Goal: Task Accomplishment & Management: Use online tool/utility

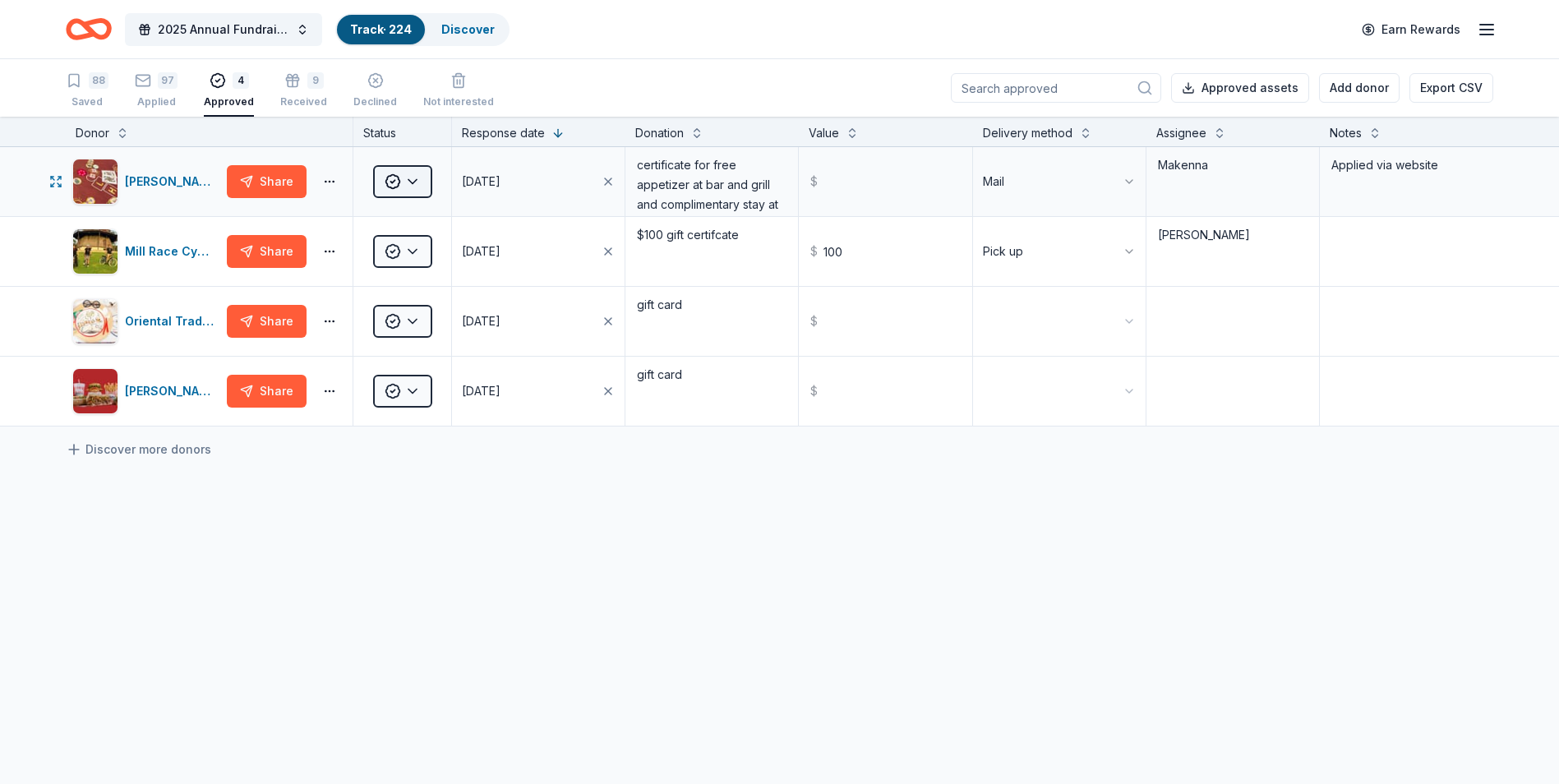
click at [399, 176] on html "2025 Annual Fundraising Gala Track · 224 Discover Earn Rewards 88 Saved 97 Appl…" at bounding box center [779, 392] width 1559 height 784
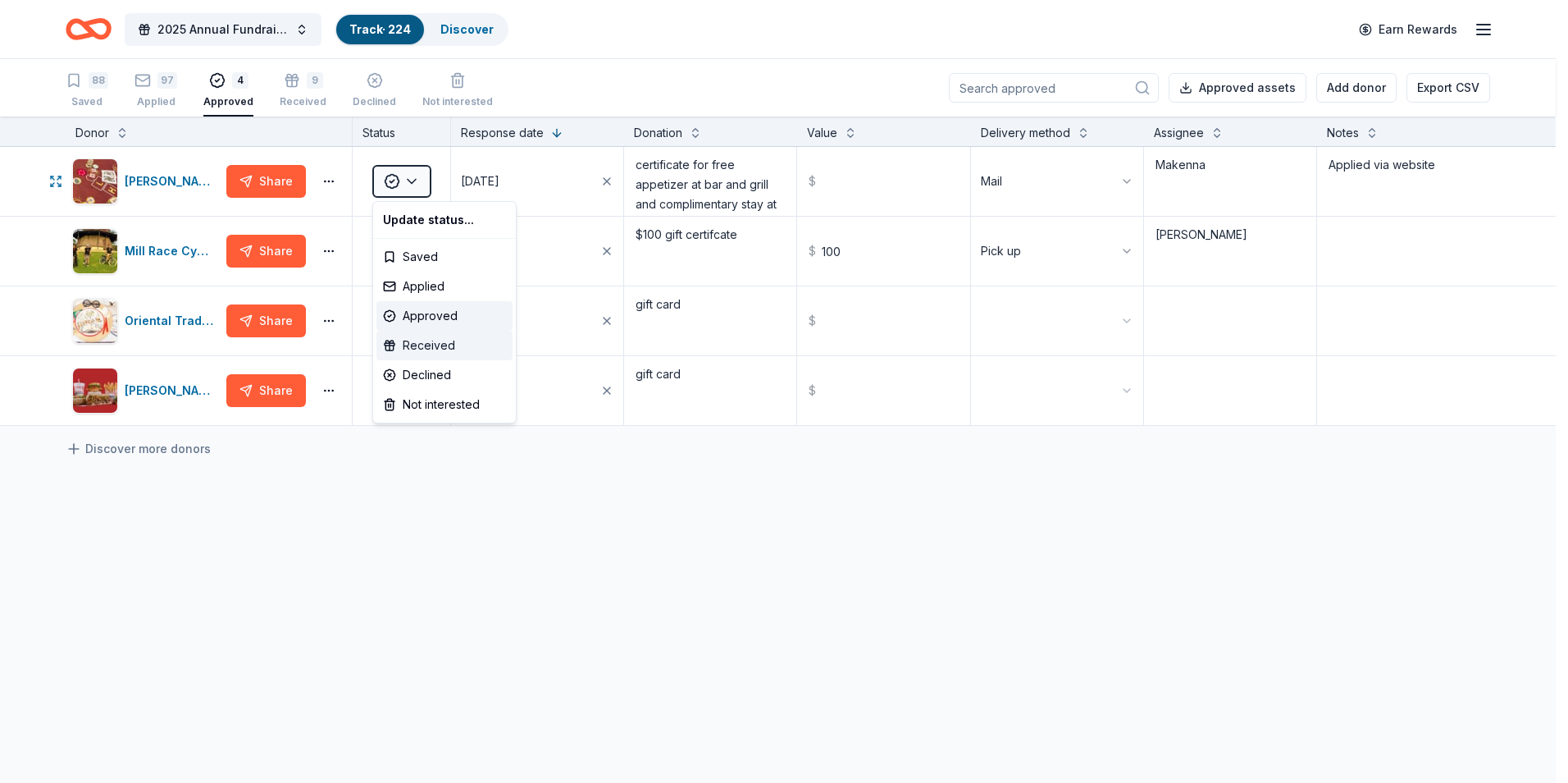
click at [443, 336] on div "Received" at bounding box center [444, 345] width 136 height 29
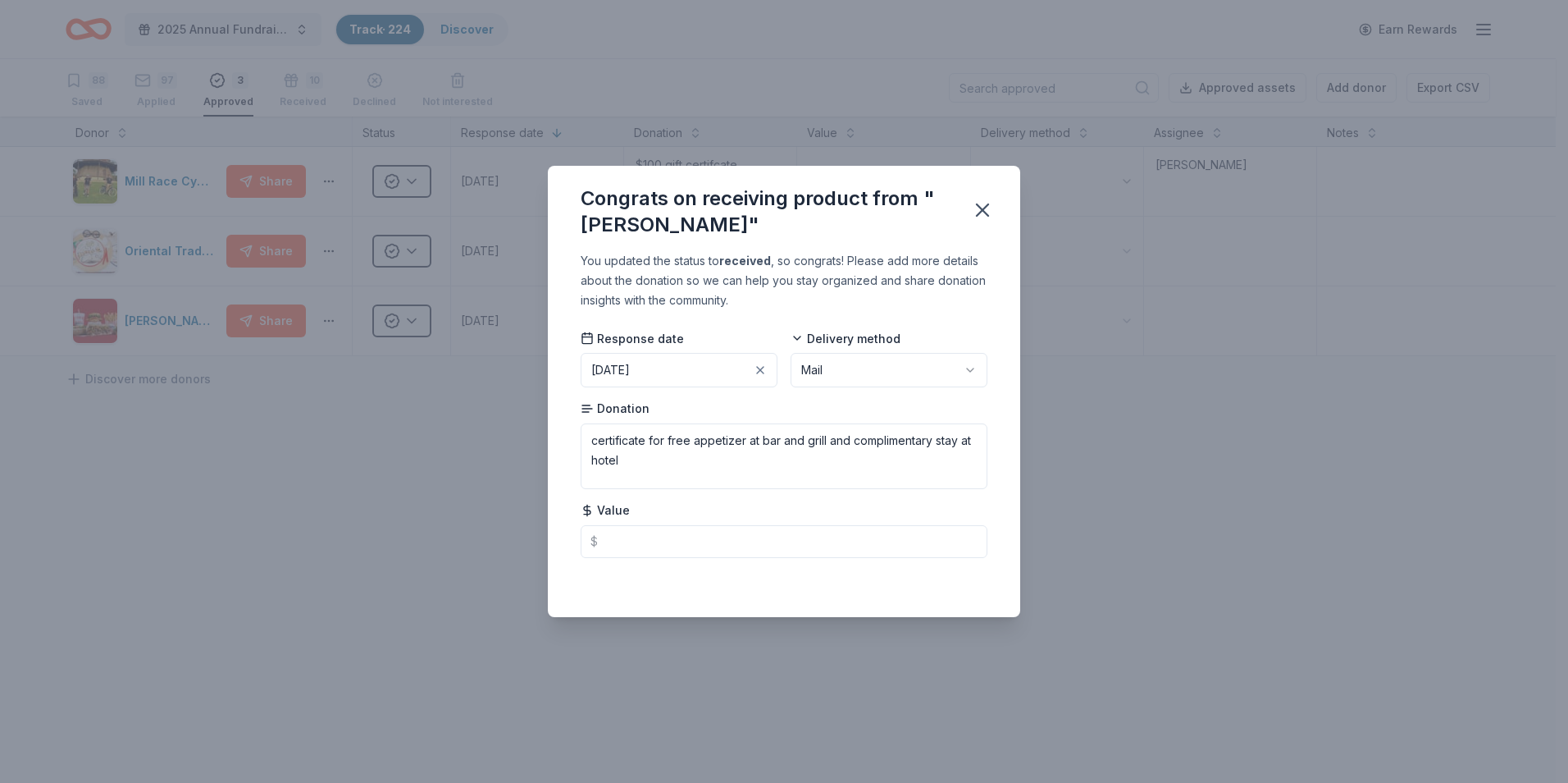
click at [895, 370] on html "2025 Annual Fundraising Gala Track · 224 Discover Earn Rewards 88 Saved 97 Appl…" at bounding box center [784, 391] width 1568 height 783
click at [875, 302] on html "2025 Annual Fundraising Gala Track · 224 Discover Earn Rewards 88 Saved 97 Appl…" at bounding box center [784, 391] width 1568 height 783
click at [660, 538] on input "text" at bounding box center [784, 542] width 407 height 33
type input "150.00"
click at [1069, 442] on div "Congrats on receiving product from "[PERSON_NAME]" You updated the status to re…" at bounding box center [784, 391] width 1568 height 783
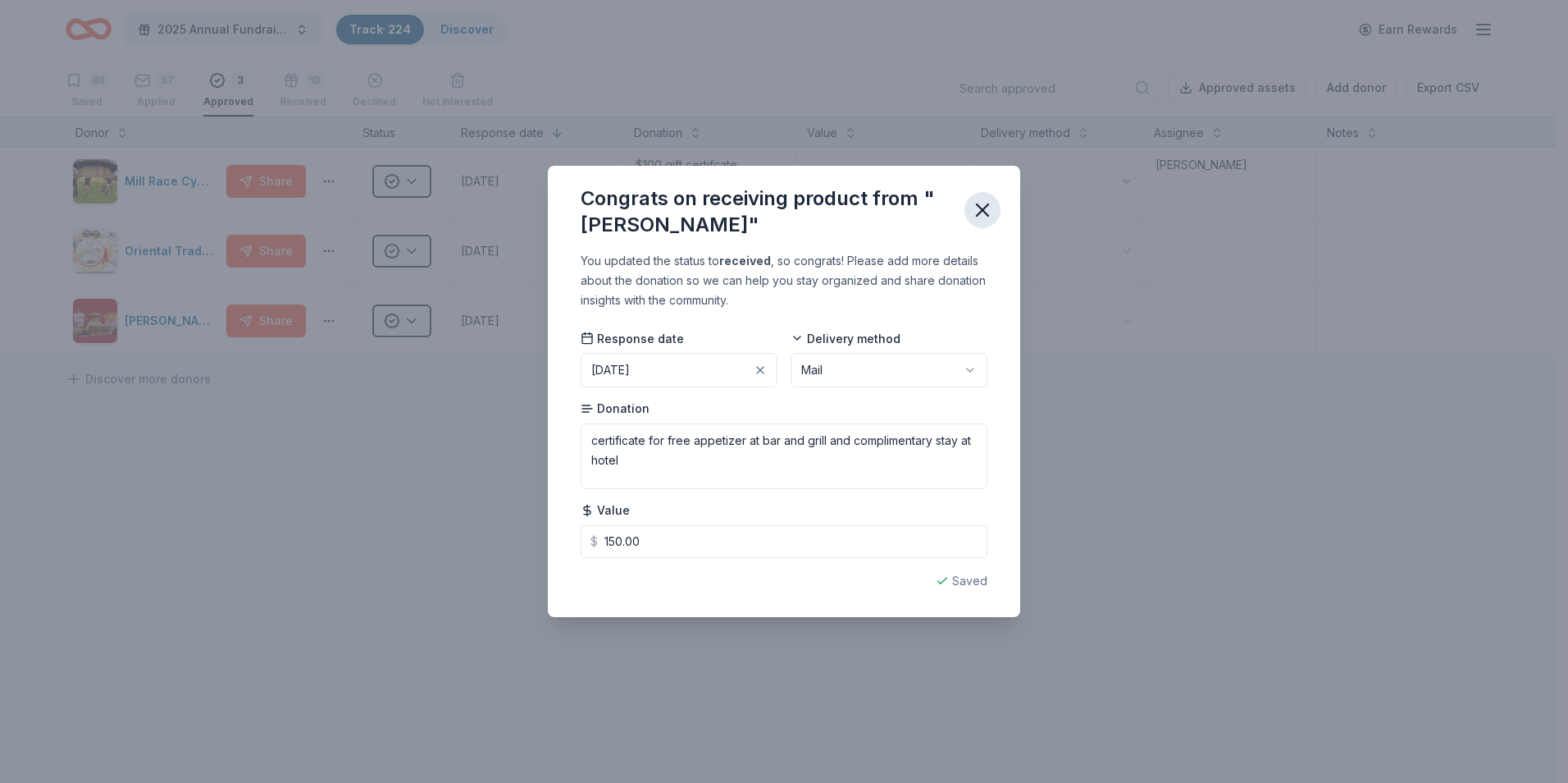
click at [989, 201] on icon "button" at bounding box center [982, 210] width 23 height 23
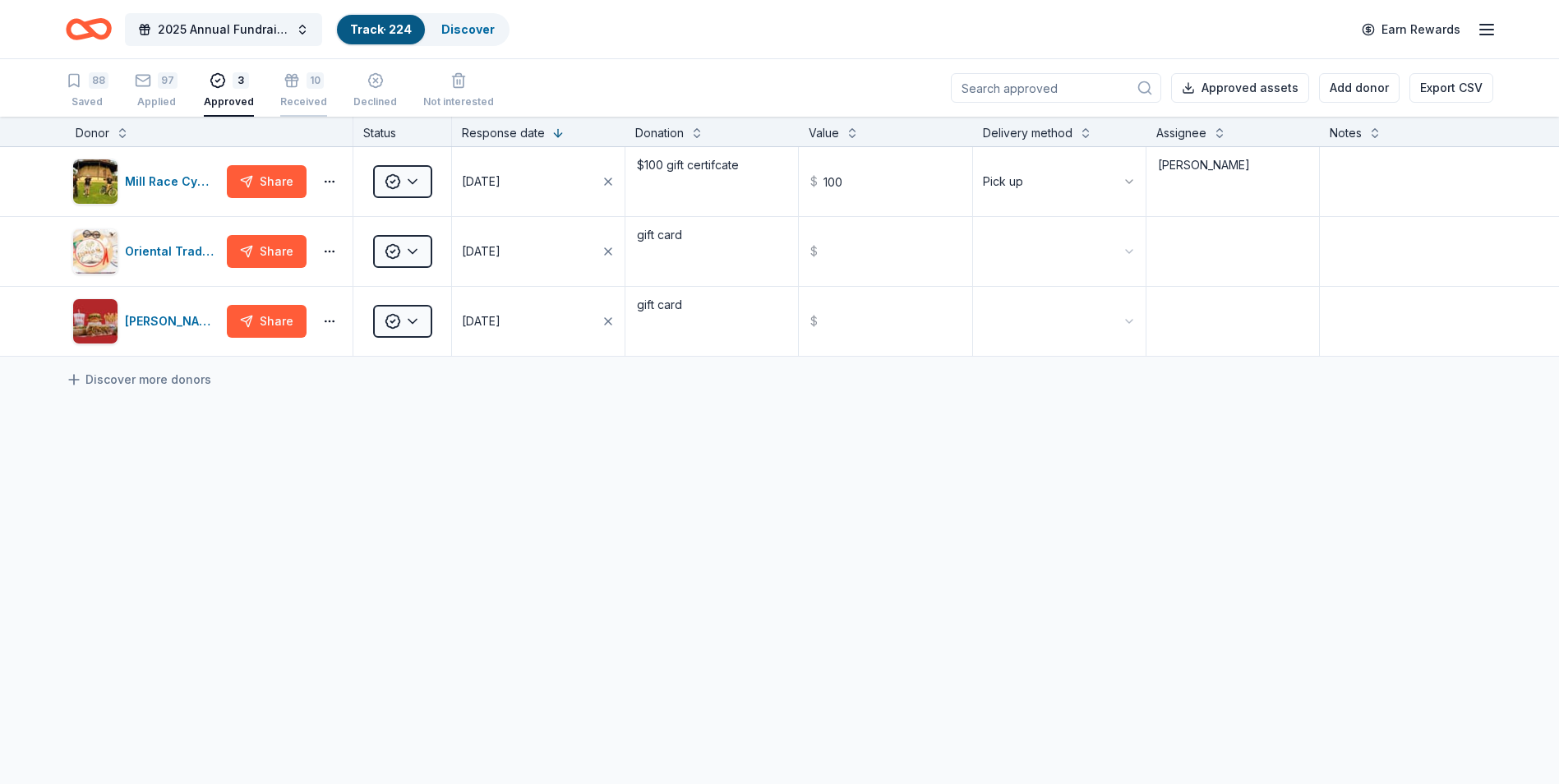
click at [293, 92] on div "10 Received" at bounding box center [304, 82] width 47 height 36
